Goal: Information Seeking & Learning: Learn about a topic

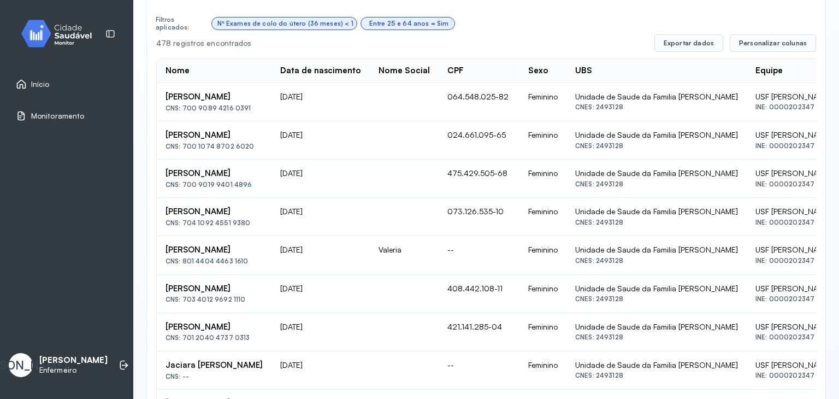
scroll to position [328, 0]
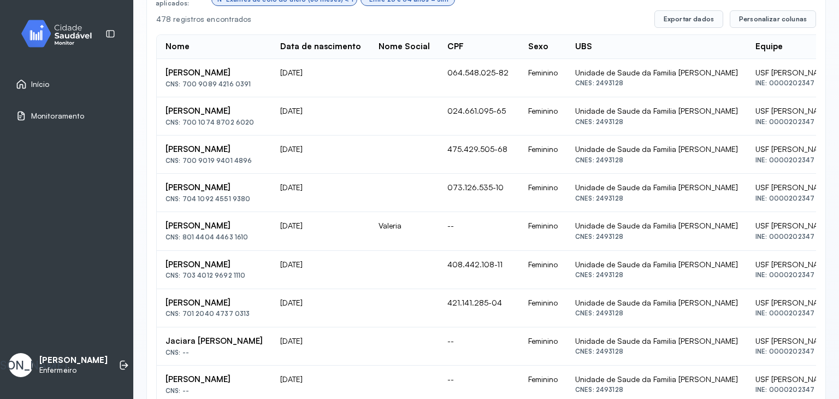
click at [51, 92] on div "Início" at bounding box center [67, 84] width 120 height 25
click at [43, 83] on span "Início" at bounding box center [41, 84] width 20 height 9
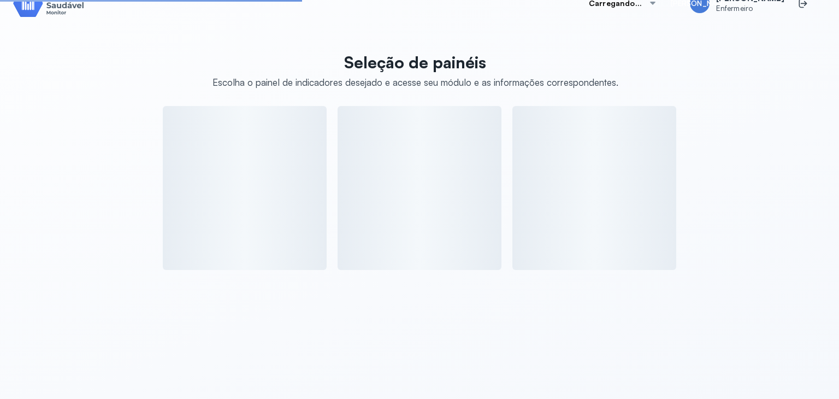
scroll to position [306, 0]
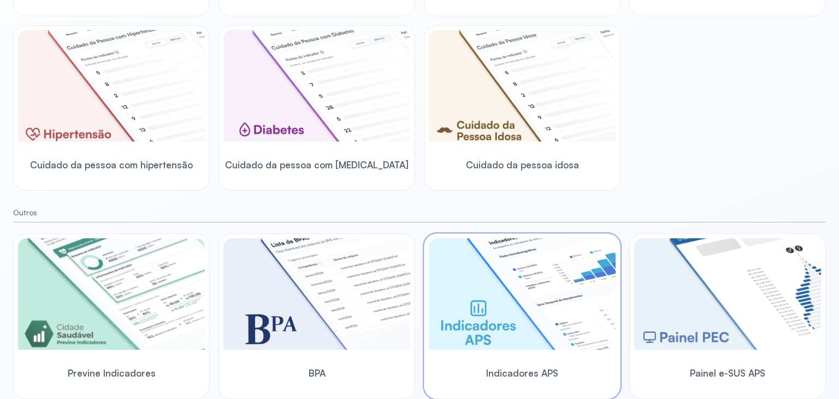
click at [548, 279] on img at bounding box center [522, 293] width 187 height 111
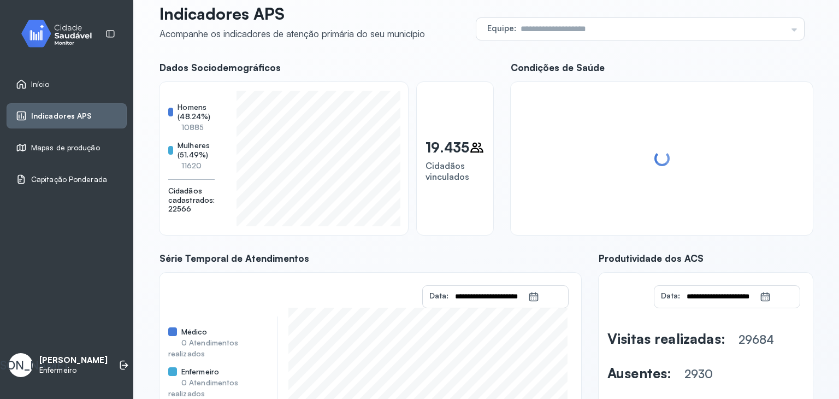
scroll to position [25, 0]
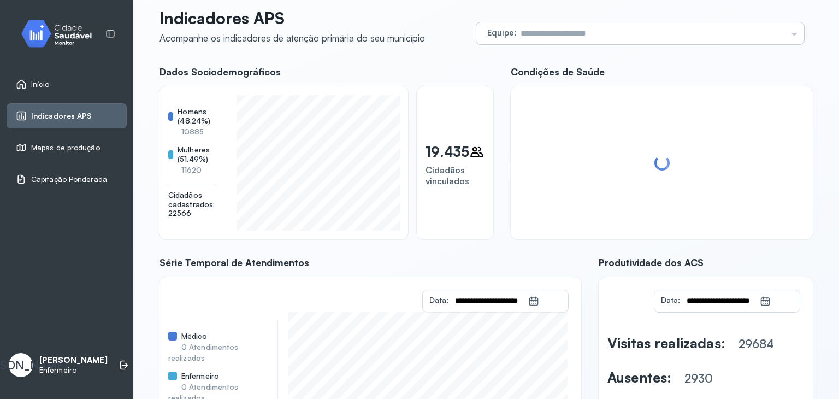
click at [769, 43] on input "text" at bounding box center [651, 33] width 271 height 22
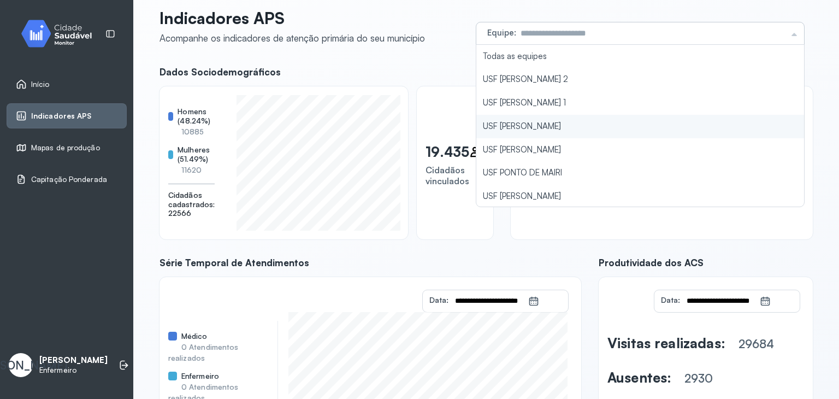
type input "**********"
click at [693, 119] on div "**********" at bounding box center [487, 251] width 654 height 487
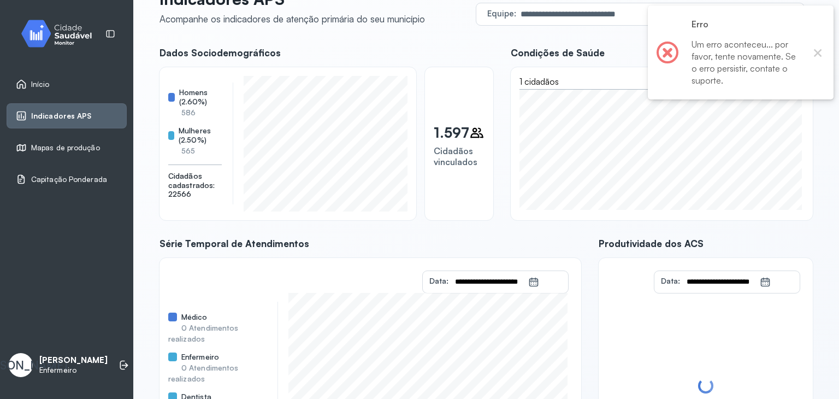
scroll to position [42, 0]
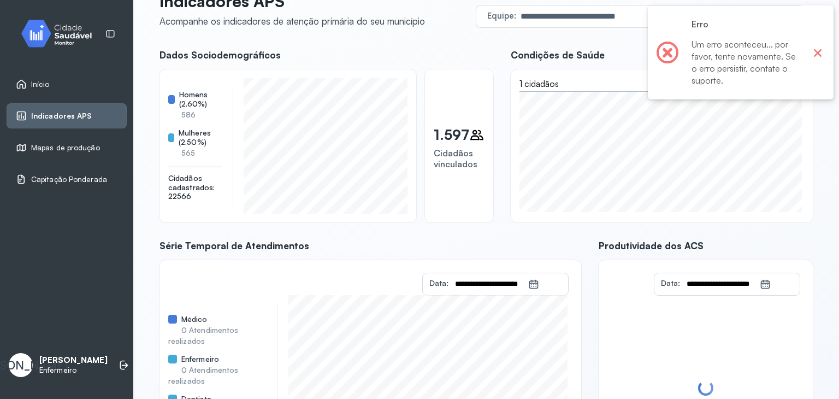
click at [821, 52] on button "×" at bounding box center [818, 52] width 14 height 14
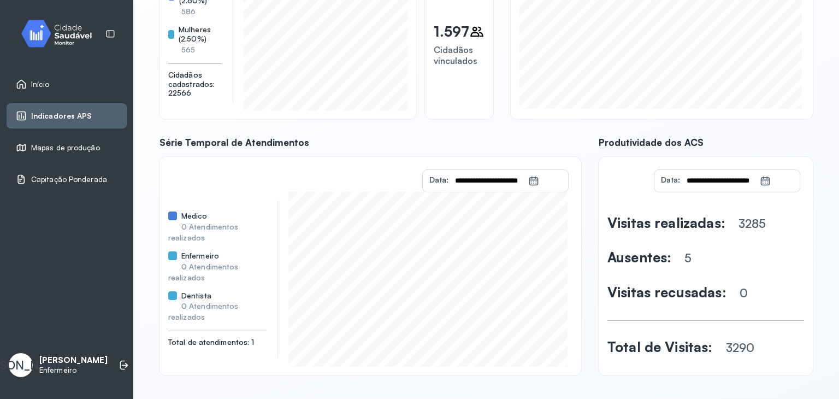
scroll to position [148, 0]
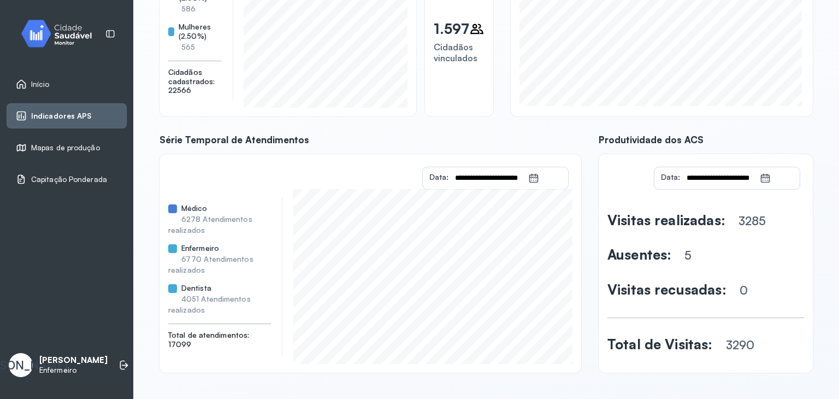
click at [409, 119] on div "**********" at bounding box center [487, 158] width 654 height 430
drag, startPoint x: 409, startPoint y: 119, endPoint x: 839, endPoint y: 34, distance: 438.3
click at [839, 34] on div "**********" at bounding box center [486, 199] width 706 height 399
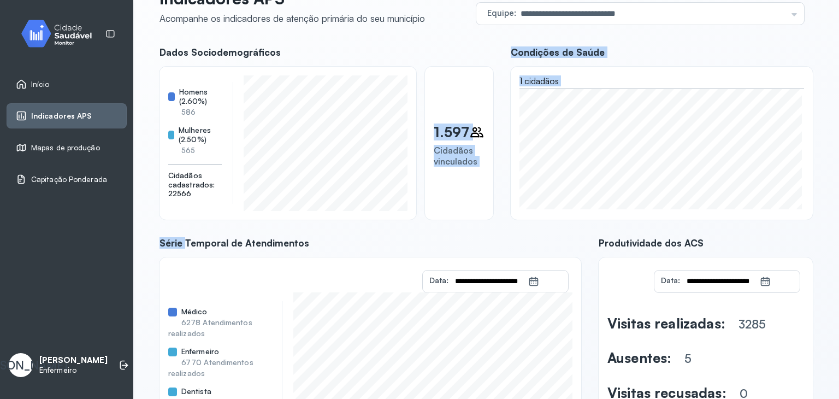
scroll to position [0, 0]
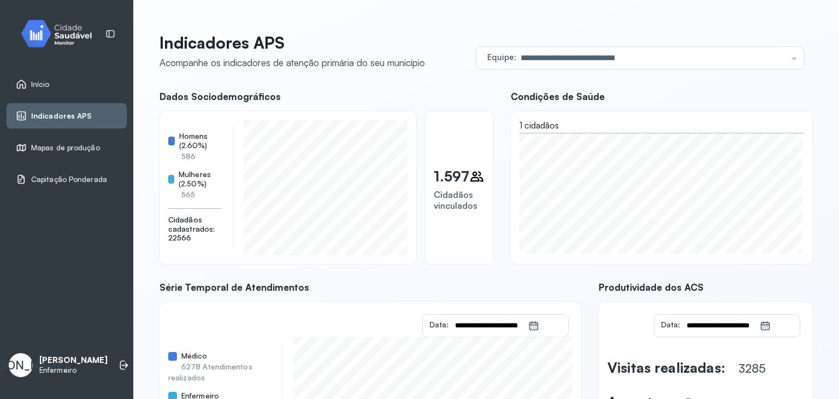
click at [385, 44] on p "Indicadores APS" at bounding box center [293, 43] width 266 height 20
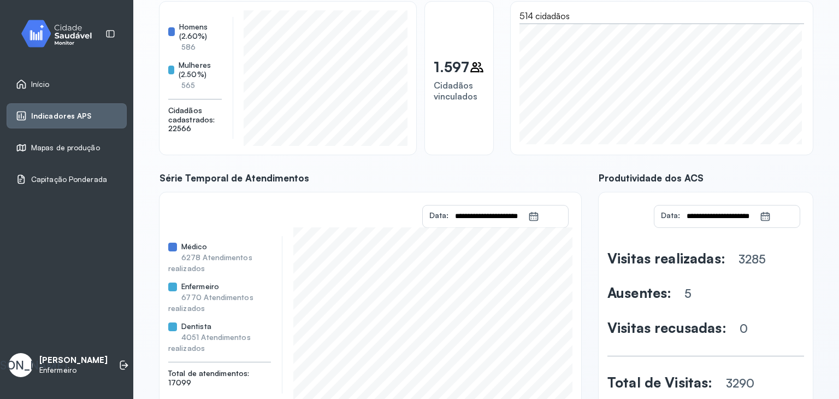
scroll to position [148, 0]
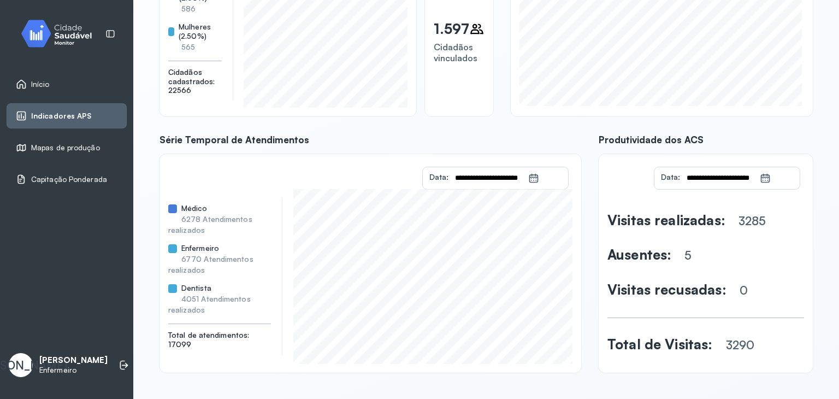
drag, startPoint x: 798, startPoint y: 191, endPoint x: 815, endPoint y: 191, distance: 17.5
click at [815, 191] on div "**********" at bounding box center [486, 126] width 680 height 520
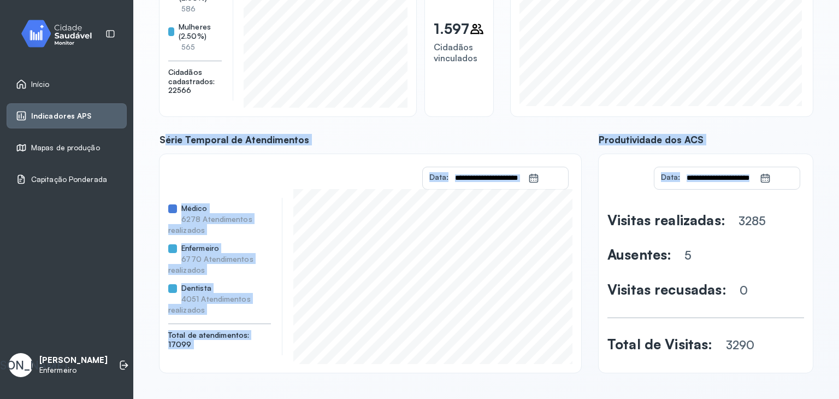
drag, startPoint x: 828, startPoint y: 194, endPoint x: 821, endPoint y: 101, distance: 93.2
click at [821, 101] on div "**********" at bounding box center [486, 125] width 706 height 546
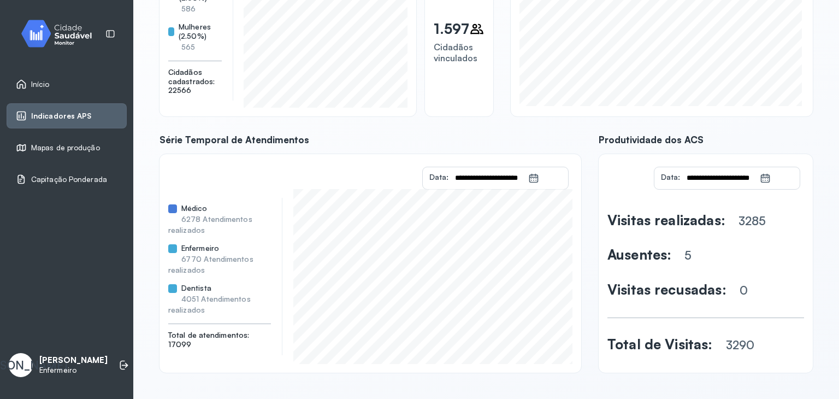
click at [828, 121] on div "**********" at bounding box center [486, 125] width 706 height 546
click at [762, 174] on icon at bounding box center [766, 176] width 8 height 4
click at [31, 80] on span "Início" at bounding box center [40, 84] width 19 height 9
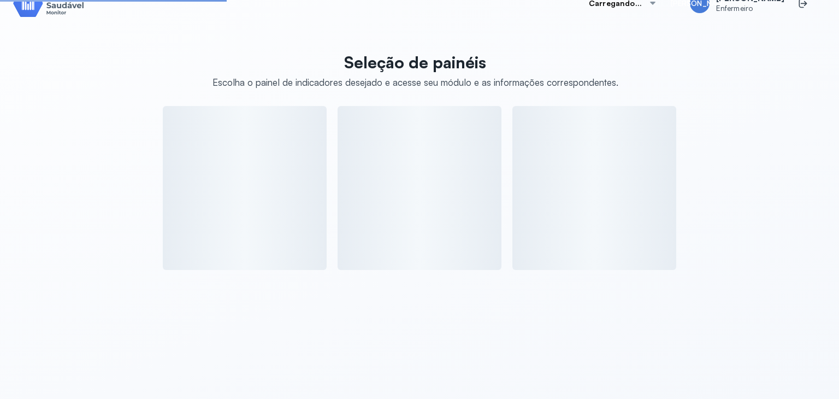
scroll to position [148, 0]
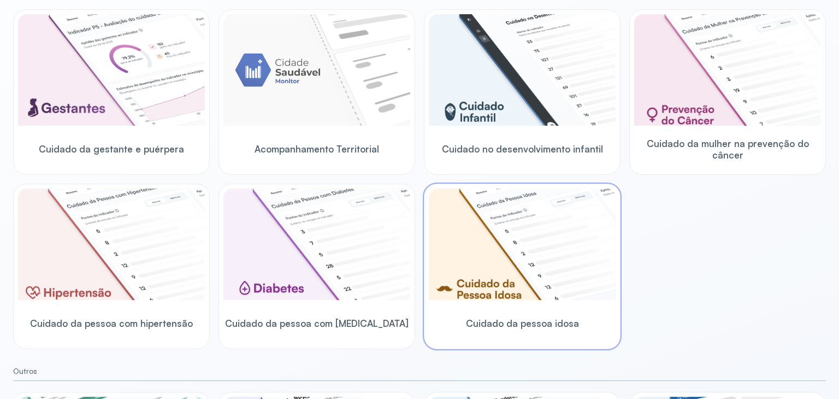
click at [597, 206] on img at bounding box center [522, 244] width 187 height 111
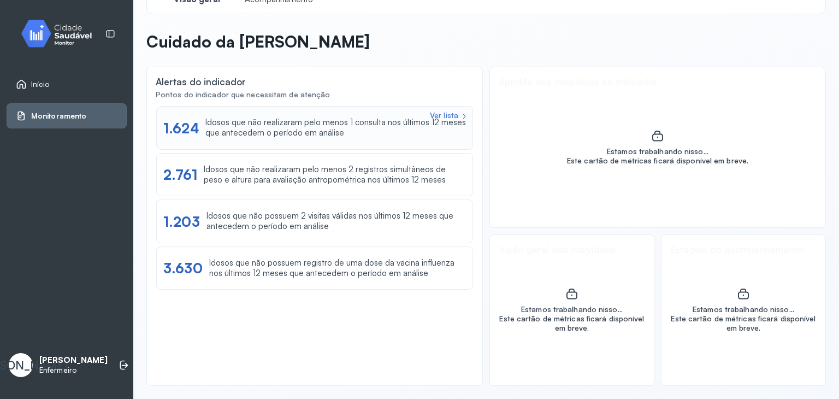
click at [314, 125] on div "Idosos que não realizaram pelo menos 1 consulta nos últimos 12 meses que antece…" at bounding box center [335, 127] width 261 height 21
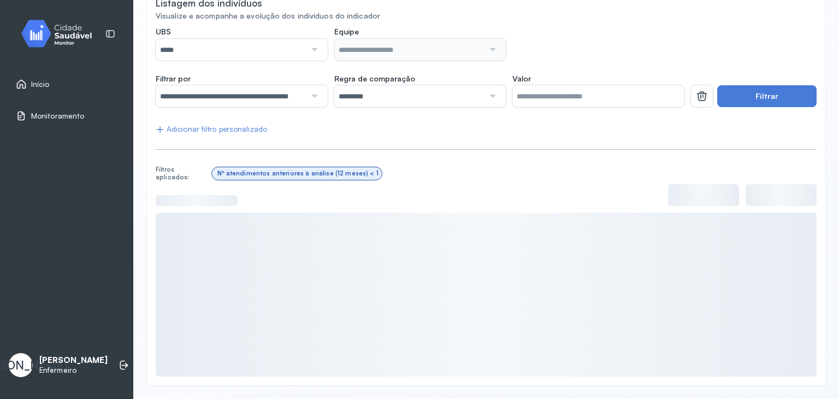
scroll to position [148, 0]
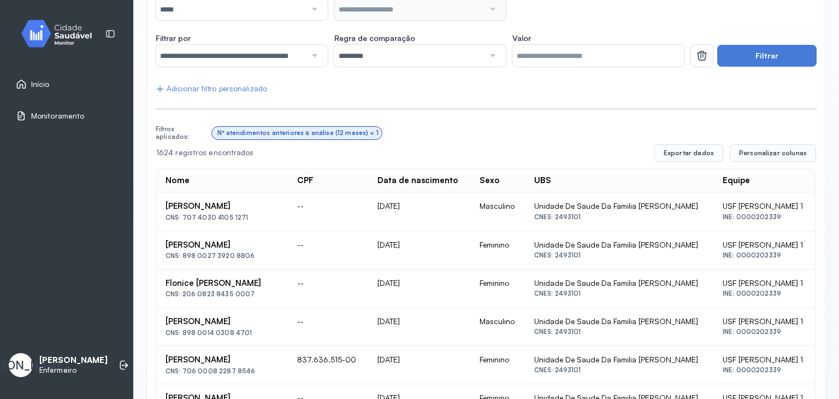
click at [314, 48] on div at bounding box center [313, 56] width 15 height 22
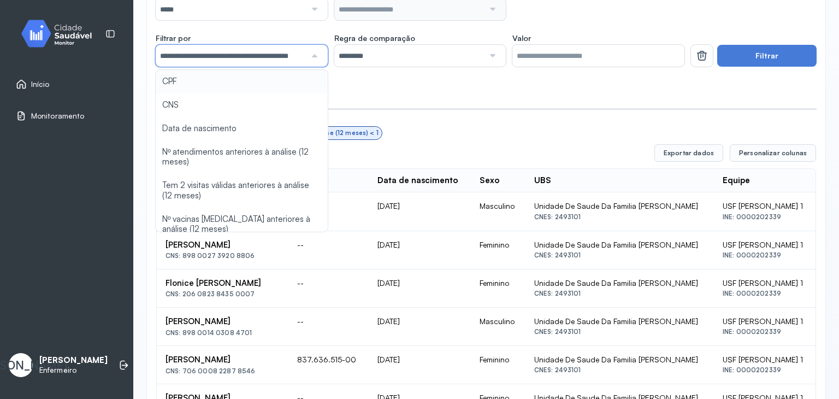
scroll to position [0, 11]
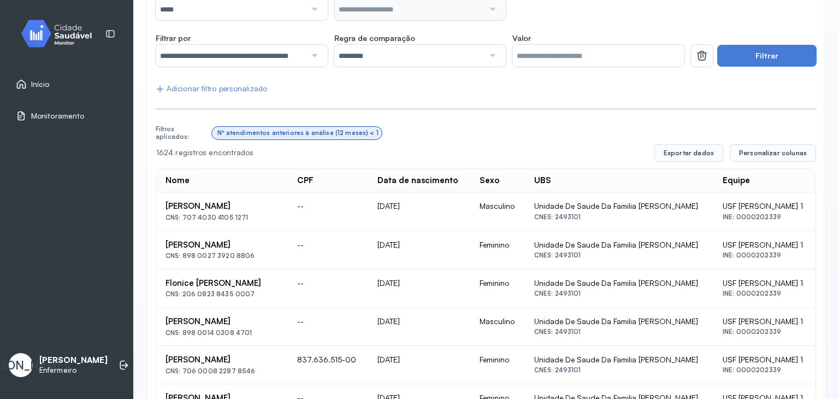
click at [315, 1] on div at bounding box center [313, 9] width 15 height 22
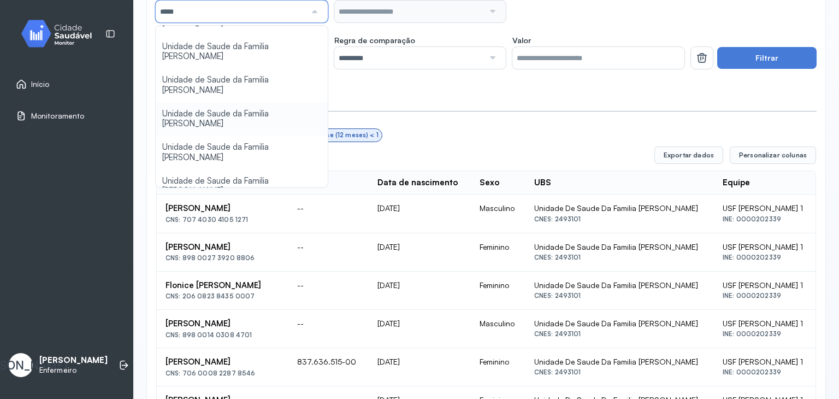
scroll to position [96, 0]
type input "*****"
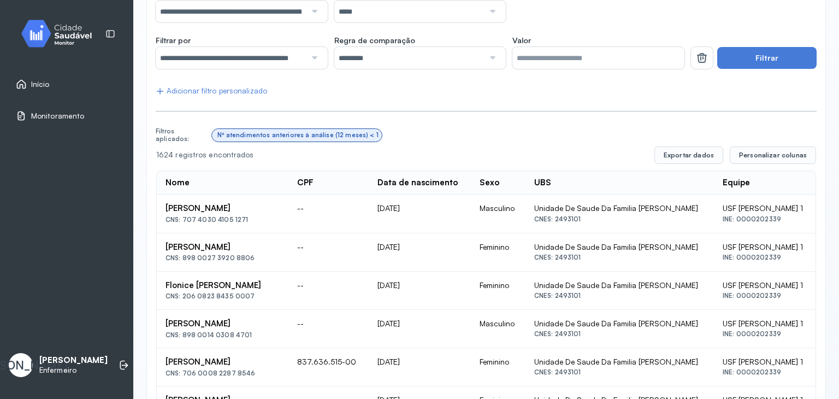
click at [769, 64] on button "Filtrar" at bounding box center [767, 58] width 99 height 22
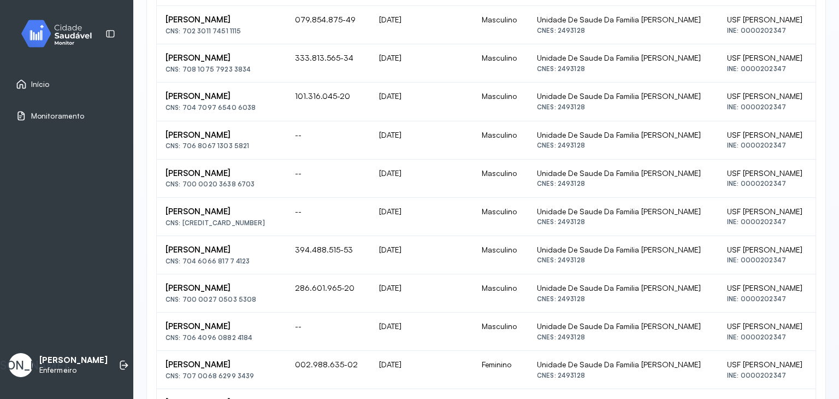
scroll to position [768, 0]
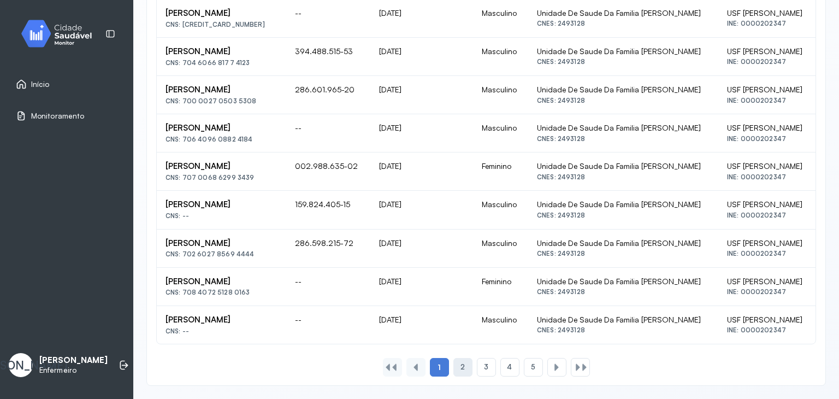
click at [461, 366] on span "2" at bounding box center [463, 366] width 4 height 9
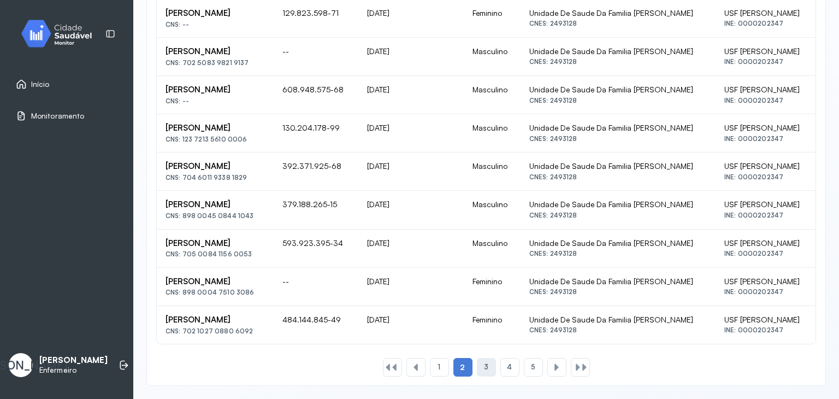
click at [477, 374] on div "3" at bounding box center [486, 367] width 19 height 19
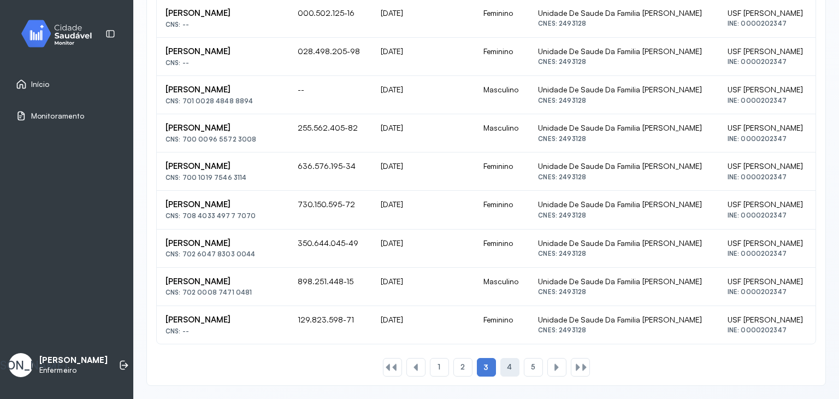
click at [501, 370] on div "4" at bounding box center [510, 367] width 19 height 19
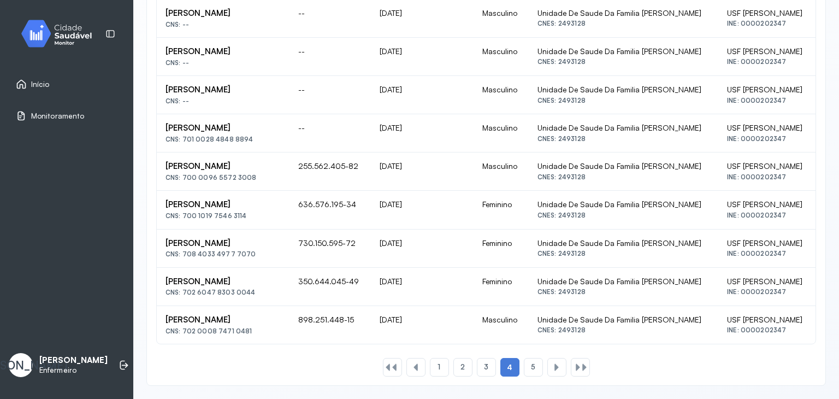
drag, startPoint x: 830, startPoint y: 272, endPoint x: 830, endPoint y: 265, distance: 7.1
drag, startPoint x: 830, startPoint y: 265, endPoint x: 822, endPoint y: 239, distance: 27.5
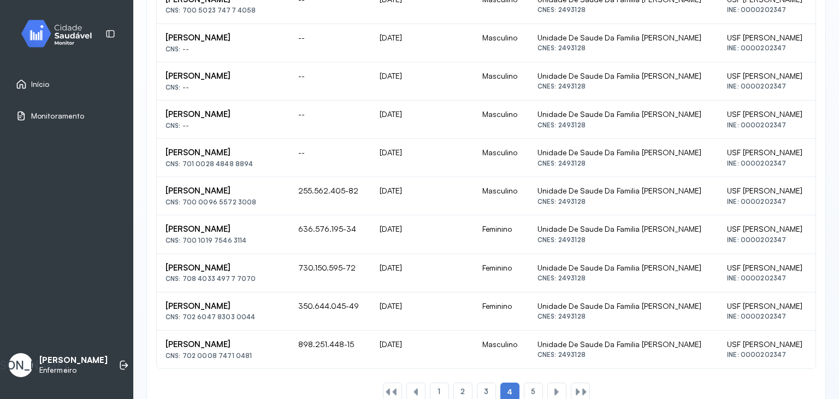
scroll to position [739, 0]
click at [580, 392] on div at bounding box center [584, 390] width 9 height 9
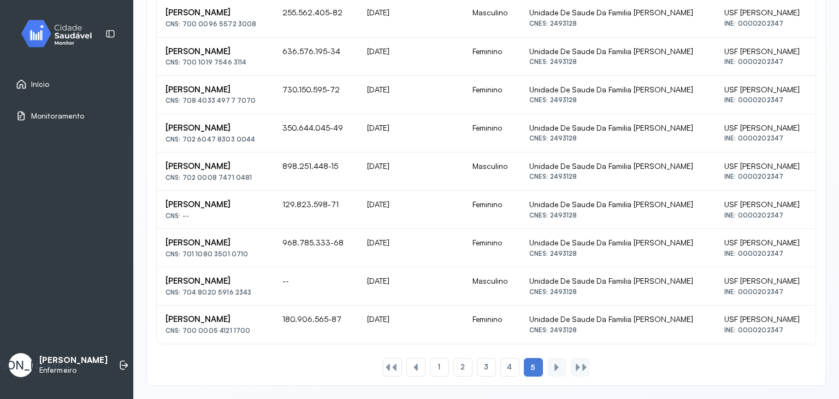
scroll to position [348, 0]
click at [21, 80] on icon at bounding box center [21, 84] width 9 height 9
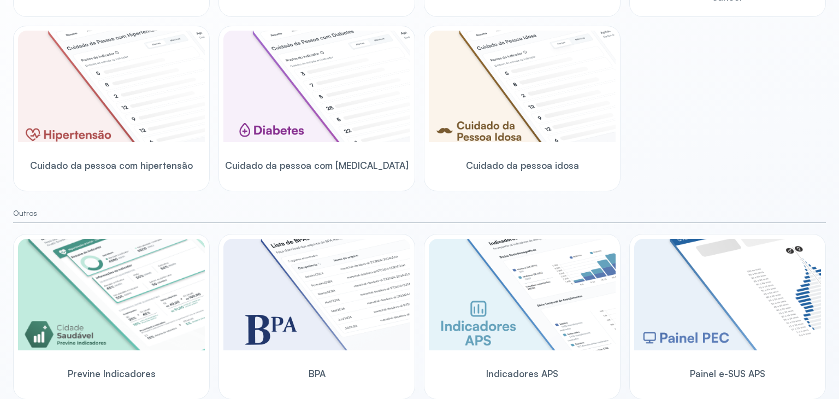
scroll to position [306, 0]
click at [48, 80] on img at bounding box center [111, 85] width 187 height 111
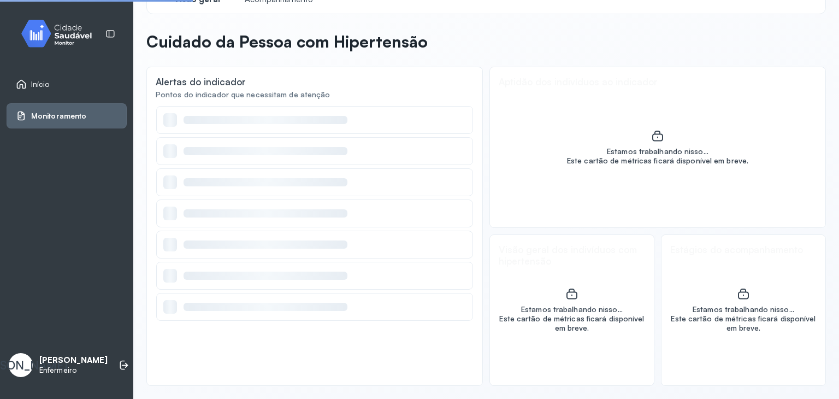
scroll to position [28, 0]
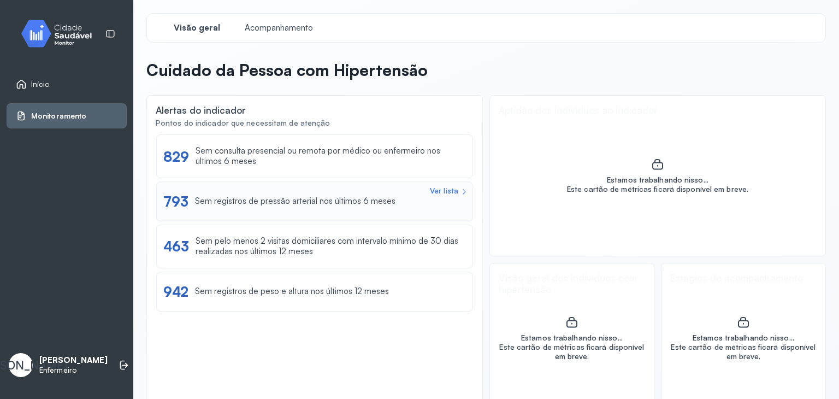
click at [296, 202] on div "Sem registros de pressão arterial nos últimos 6 meses" at bounding box center [295, 201] width 201 height 10
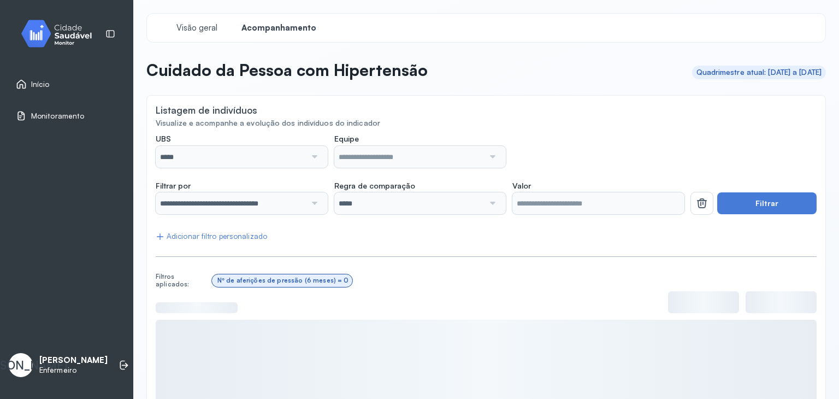
click at [308, 155] on div "*****" at bounding box center [242, 157] width 172 height 22
click at [308, 155] on div at bounding box center [313, 157] width 15 height 22
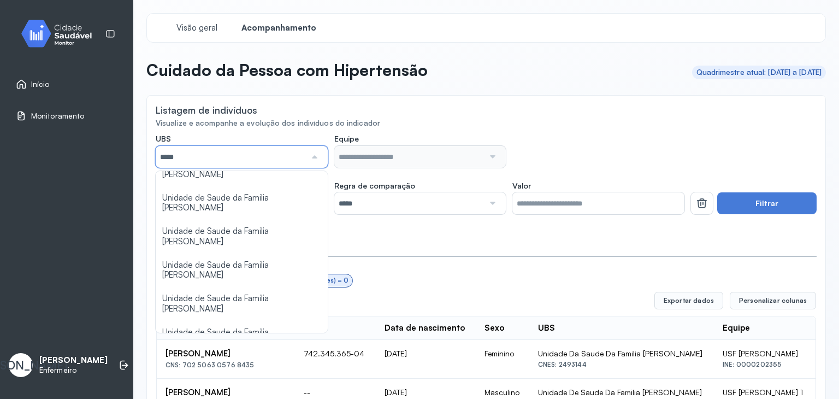
scroll to position [105, 0]
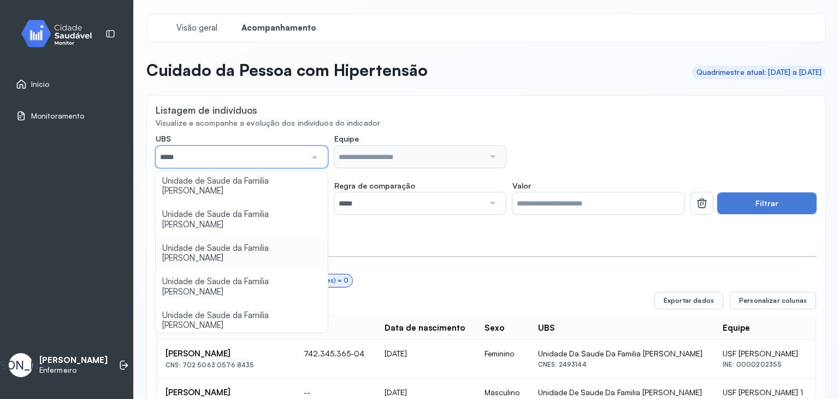
type input "*****"
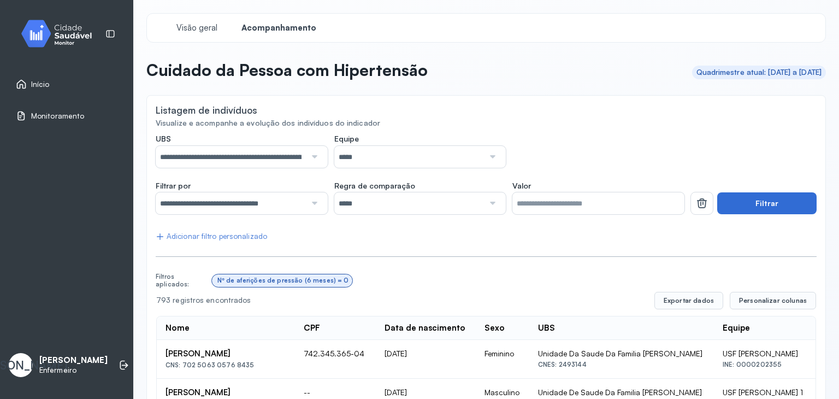
click at [773, 195] on button "Filtrar" at bounding box center [767, 203] width 99 height 22
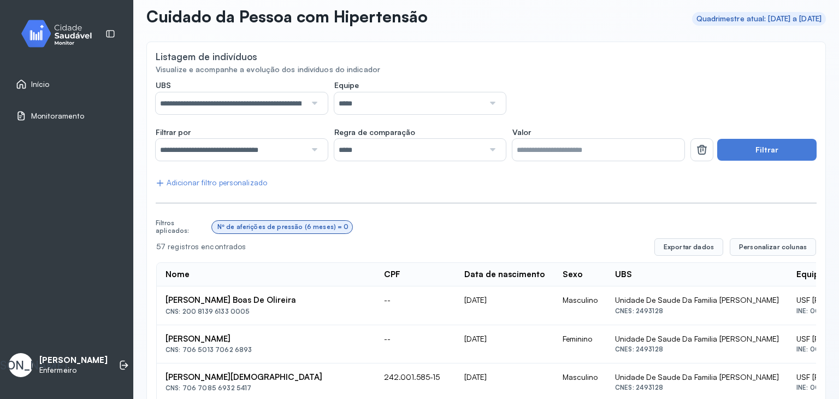
scroll to position [0, 0]
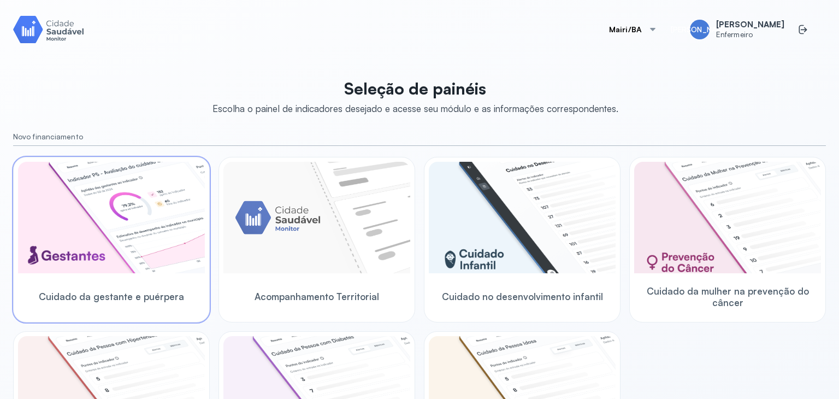
click at [149, 197] on img at bounding box center [111, 217] width 187 height 111
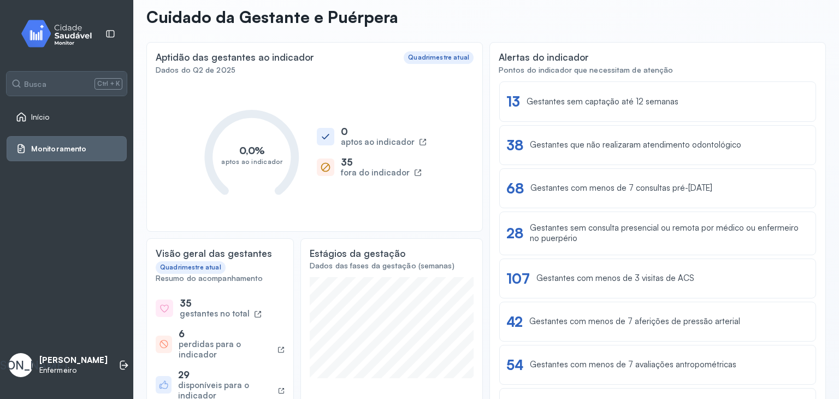
scroll to position [20, 0]
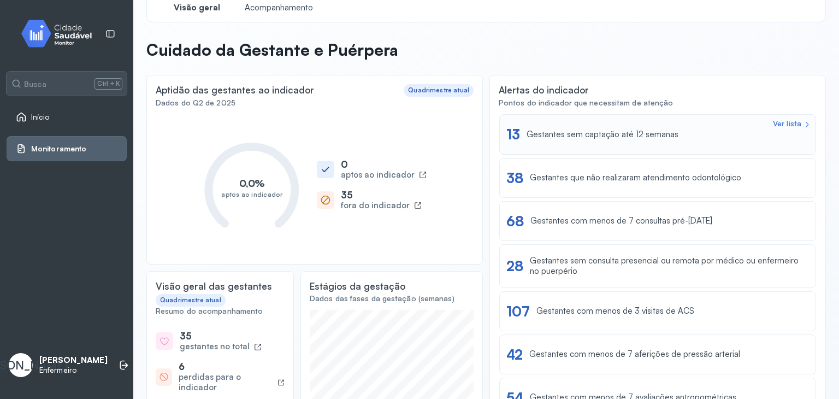
click at [535, 136] on div "Gestantes sem captação até 12 semanas" at bounding box center [603, 135] width 152 height 10
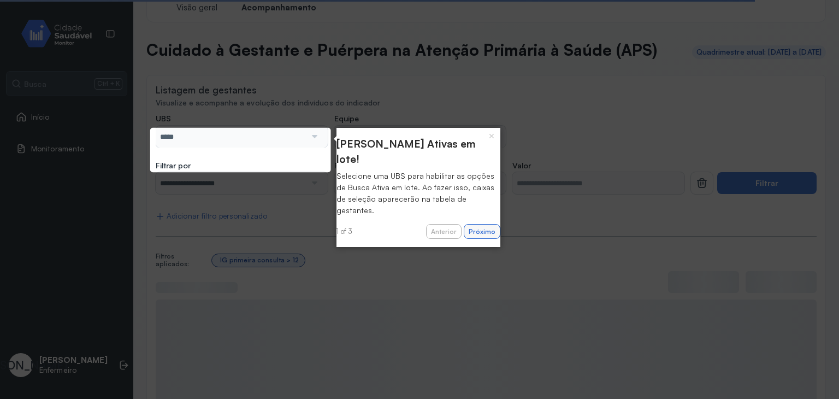
click at [472, 224] on button "Próximo" at bounding box center [482, 231] width 37 height 15
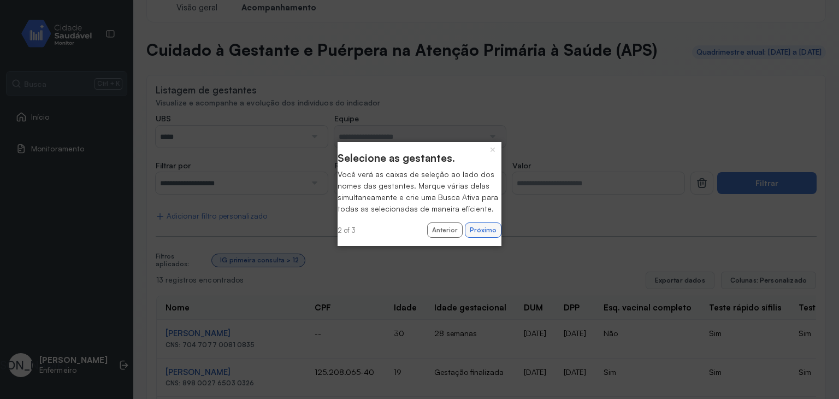
click at [481, 238] on button "Próximo" at bounding box center [483, 229] width 37 height 15
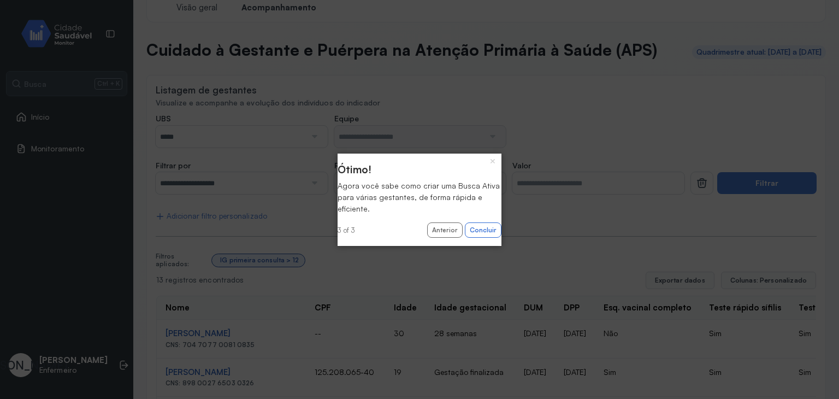
click at [481, 247] on icon at bounding box center [419, 199] width 839 height 399
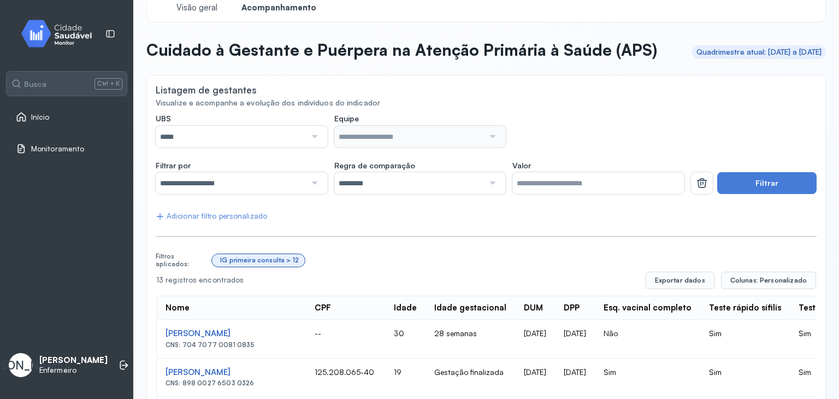
click at [310, 148] on div at bounding box center [313, 137] width 15 height 22
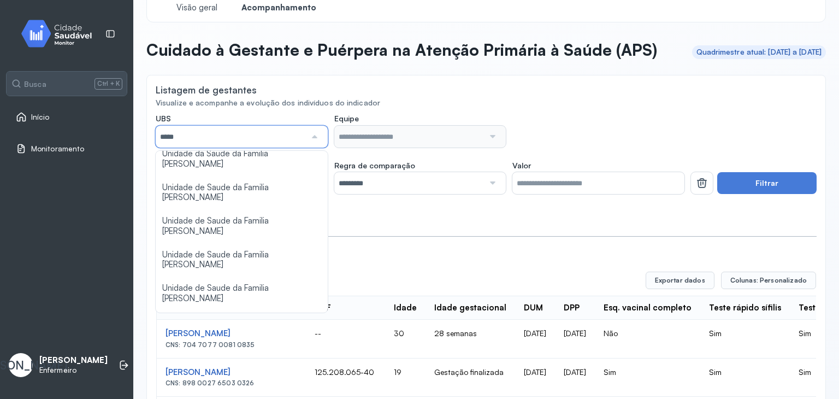
scroll to position [110, 0]
type input "*****"
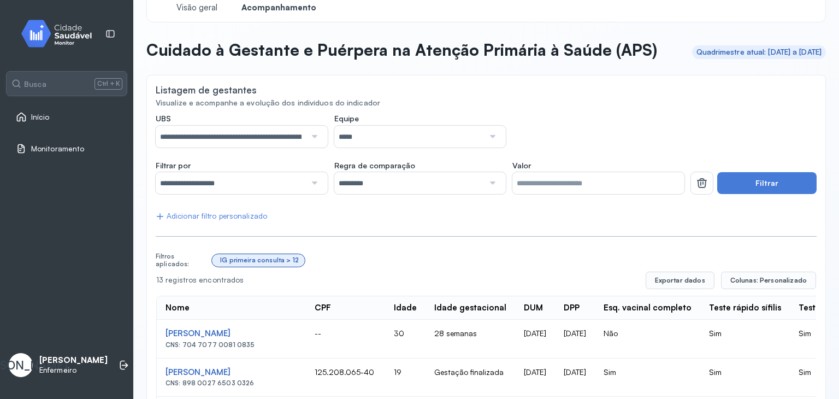
click at [756, 194] on button "Filtrar" at bounding box center [767, 183] width 99 height 22
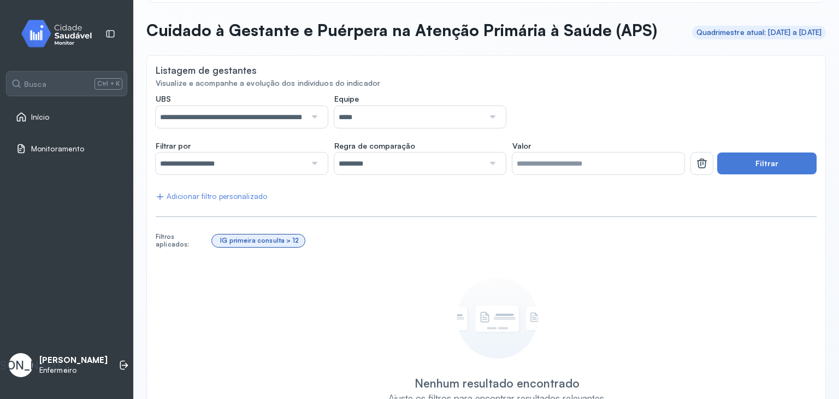
scroll to position [43, 0]
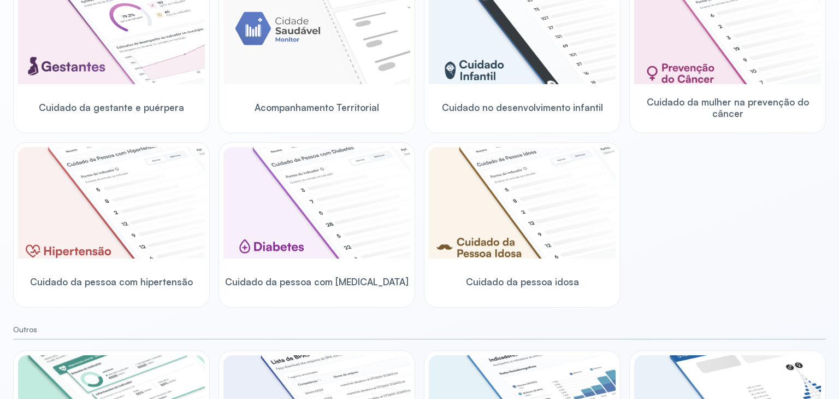
scroll to position [232, 0]
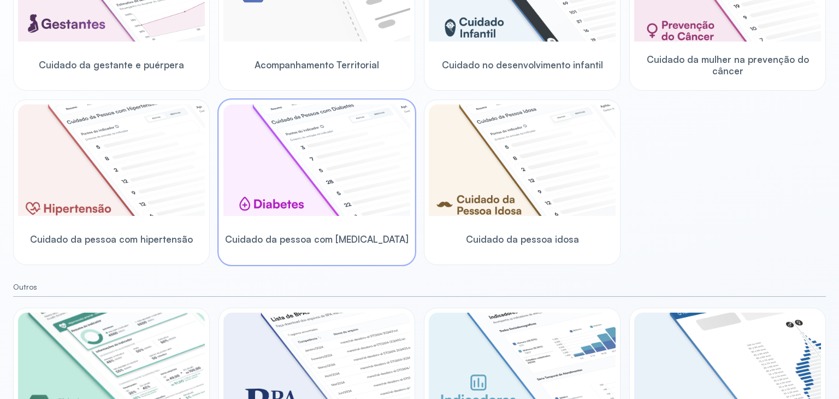
click at [303, 200] on img at bounding box center [317, 159] width 187 height 111
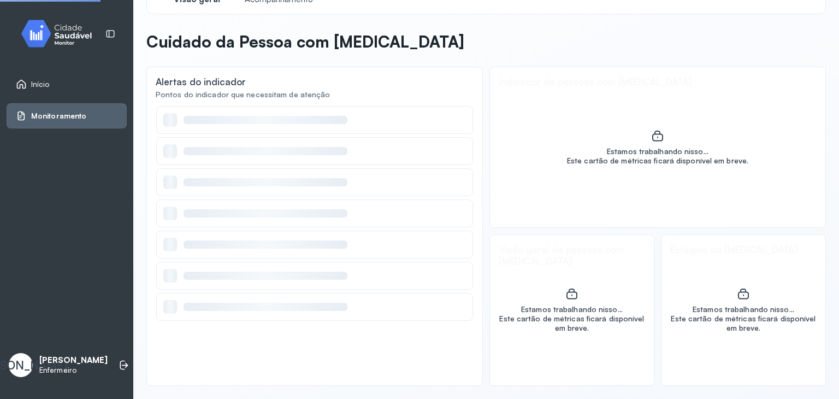
scroll to position [28, 0]
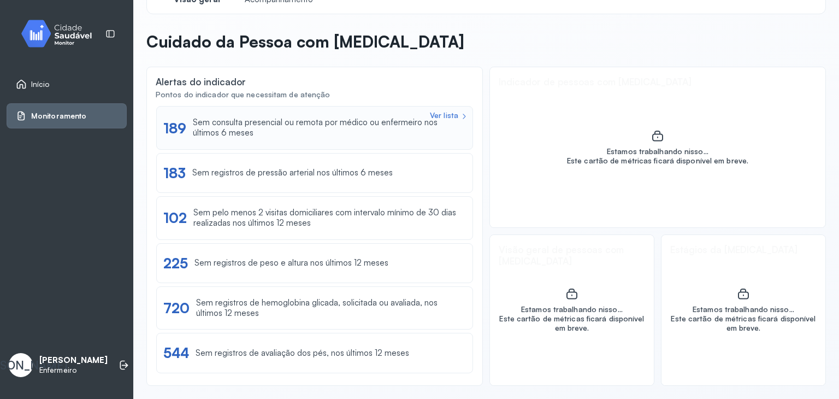
click at [291, 139] on div "Ver lista 189 Sem consulta presencial ou remota por médico ou enfermeiro nos úl…" at bounding box center [314, 128] width 317 height 44
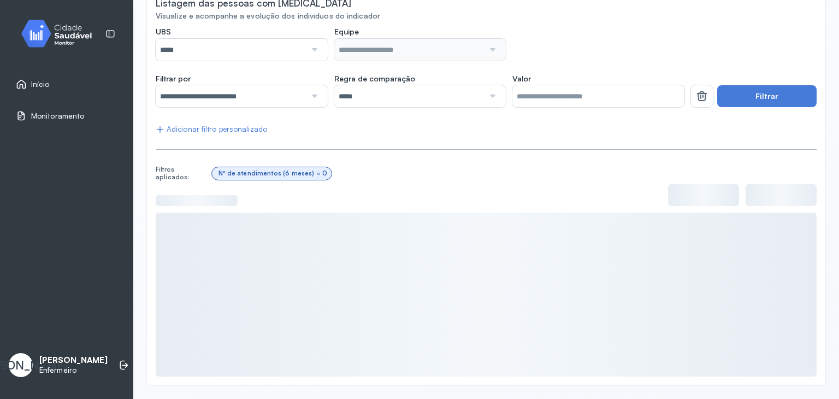
click at [314, 54] on div at bounding box center [313, 50] width 15 height 22
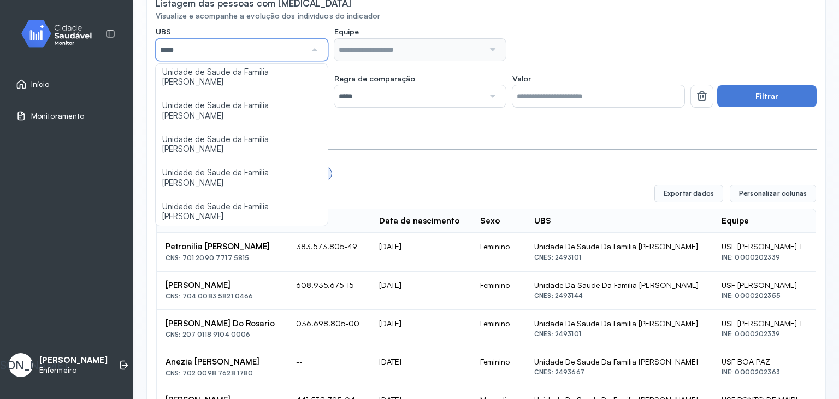
scroll to position [109, 0]
type input "*****"
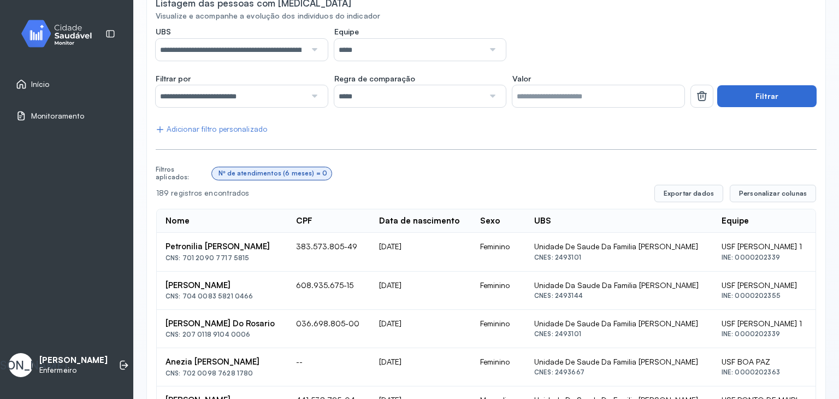
drag, startPoint x: 787, startPoint y: 118, endPoint x: 770, endPoint y: 103, distance: 22.8
click at [770, 103] on button "Filtrar" at bounding box center [767, 96] width 99 height 22
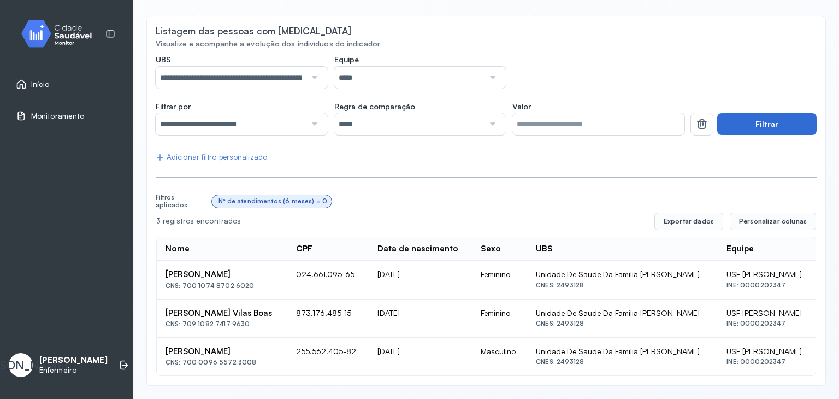
scroll to position [87, 0]
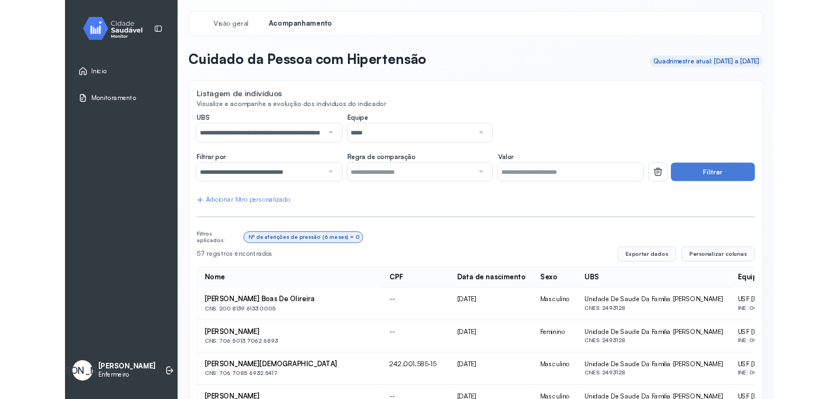
scroll to position [69, 0]
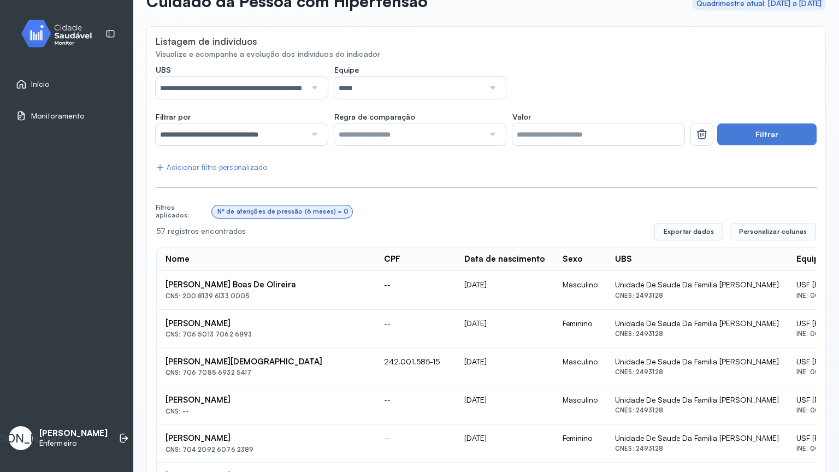
click at [406, 38] on div "Listagem de indivíduos" at bounding box center [486, 43] width 661 height 14
click at [418, 37] on div "Listagem de indivíduos" at bounding box center [486, 43] width 661 height 14
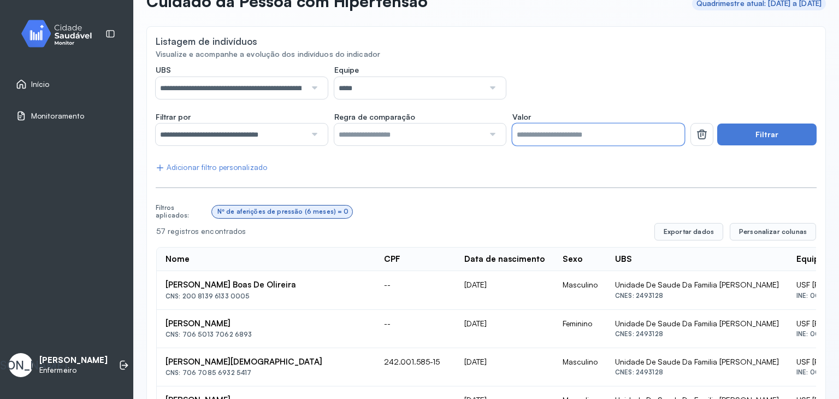
click at [565, 133] on input "*" at bounding box center [599, 135] width 172 height 22
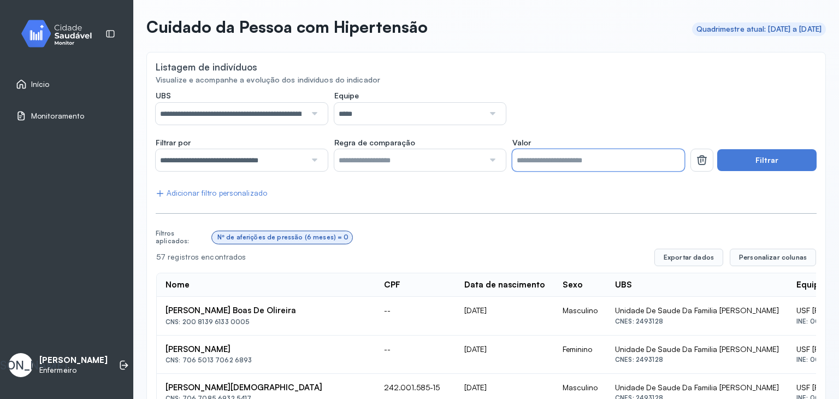
scroll to position [32, 0]
